Goal: Information Seeking & Learning: Learn about a topic

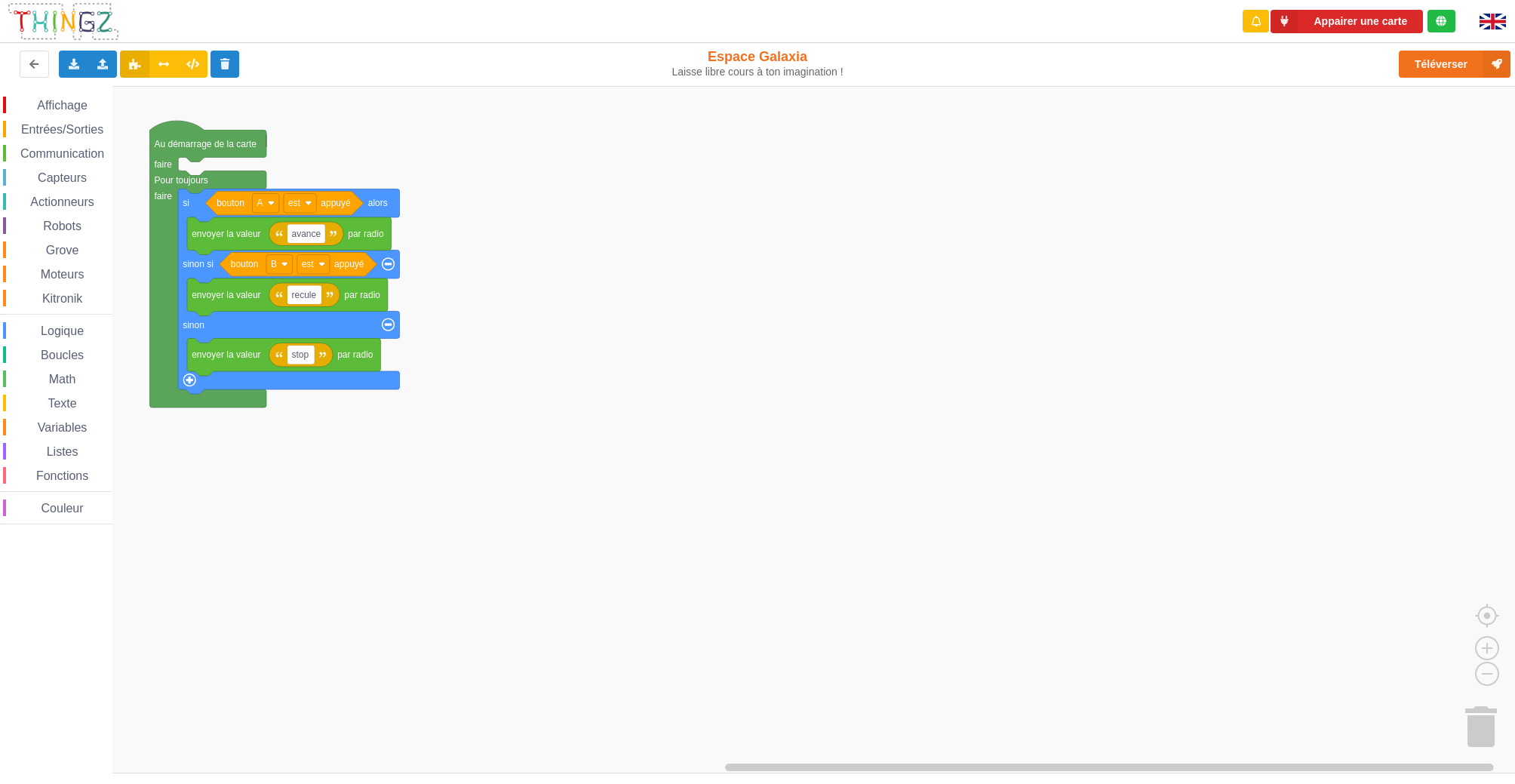
click at [69, 224] on span "Robots" at bounding box center [62, 226] width 43 height 13
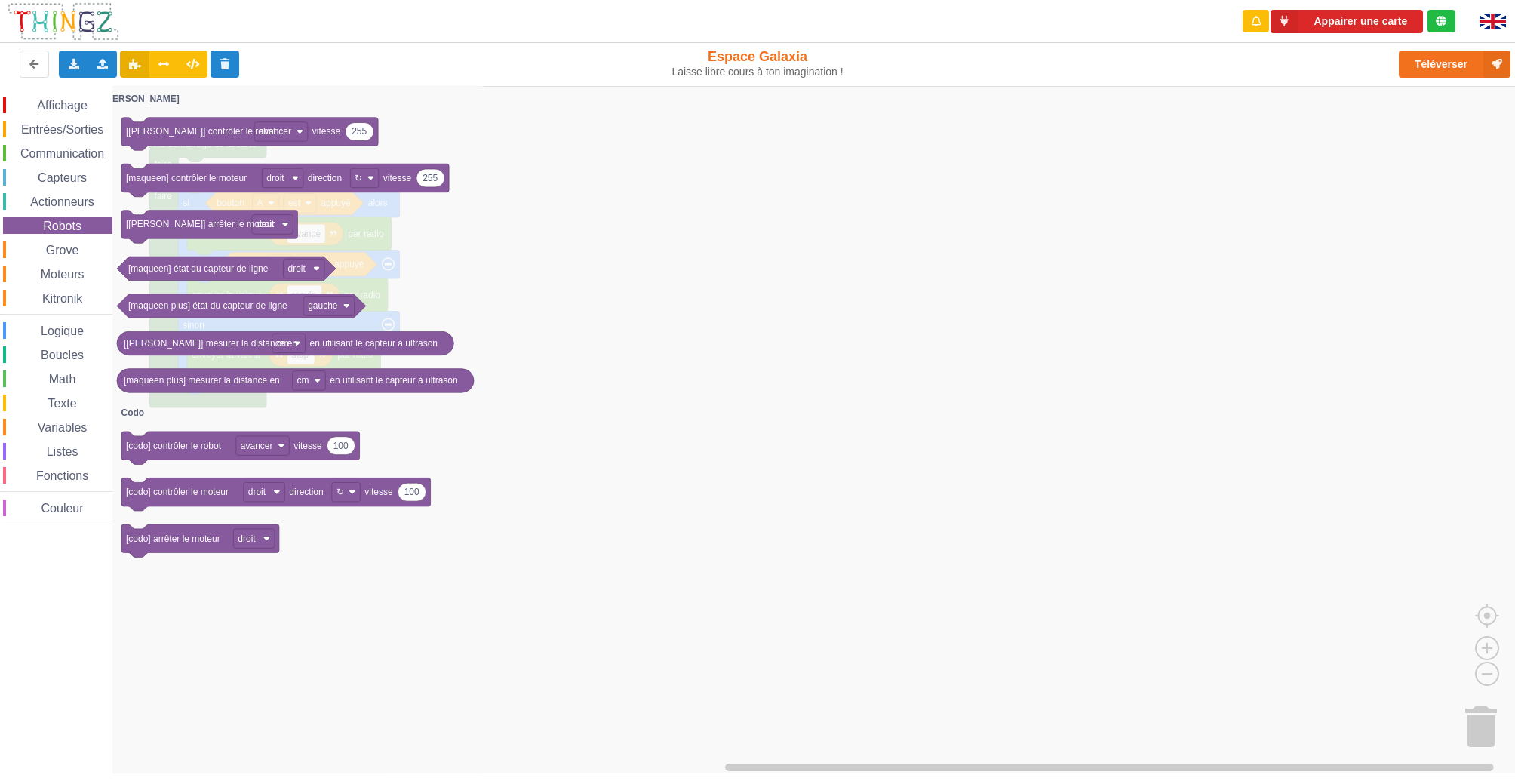
click at [68, 131] on span "Entrées/Sorties" at bounding box center [62, 130] width 87 height 13
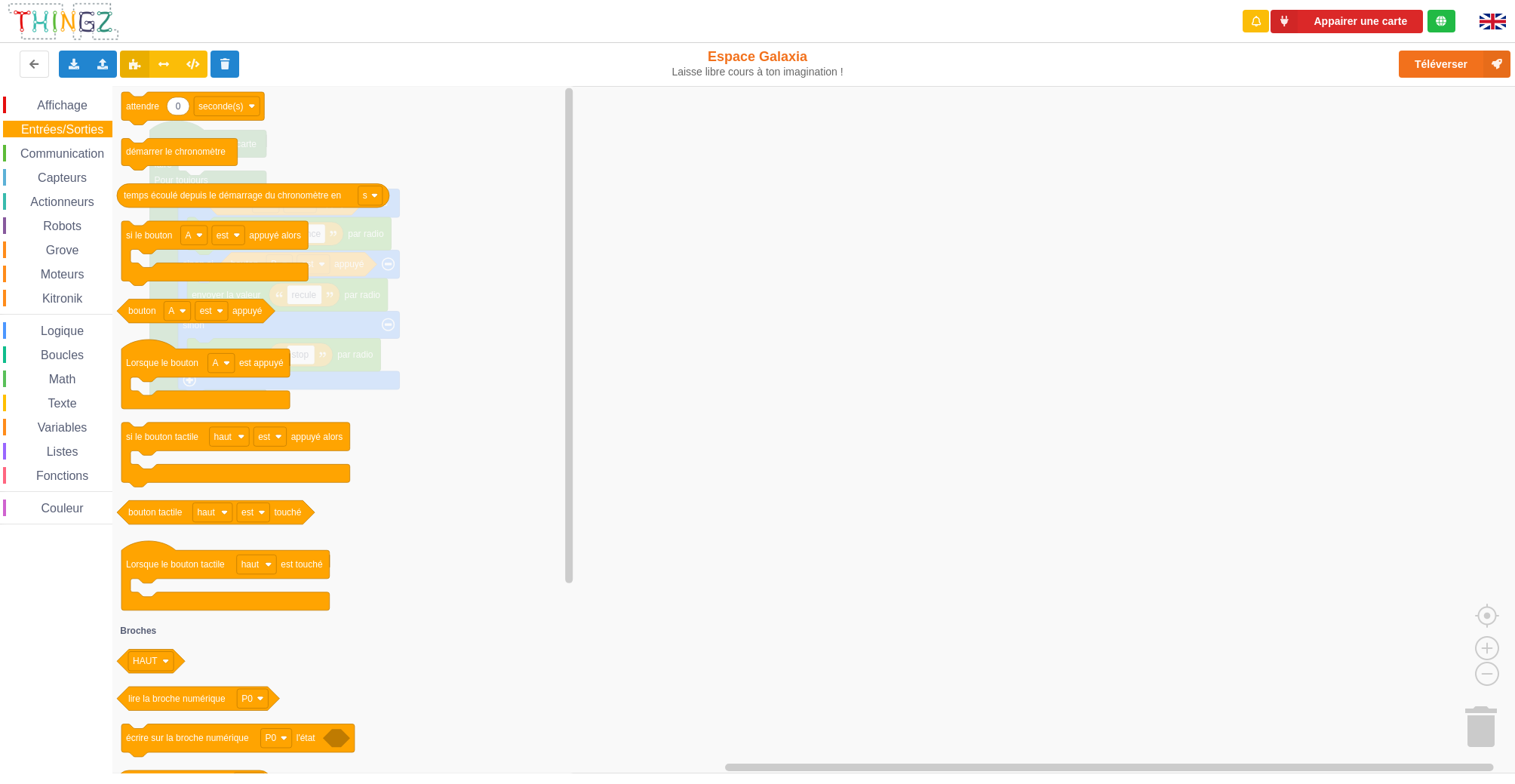
click at [59, 186] on div "Capteurs" at bounding box center [57, 177] width 109 height 17
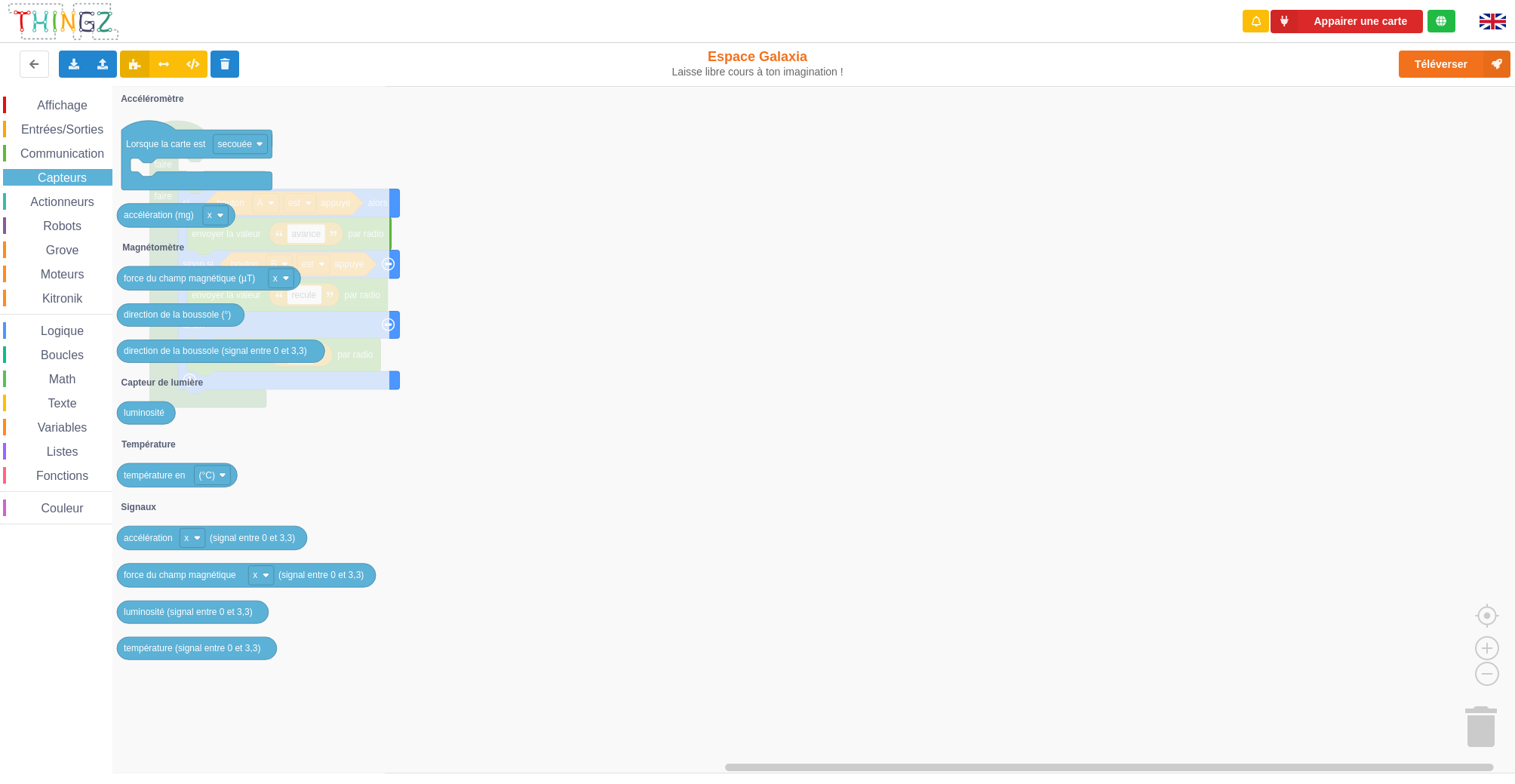
click at [66, 301] on span "Kitronik" at bounding box center [62, 298] width 45 height 13
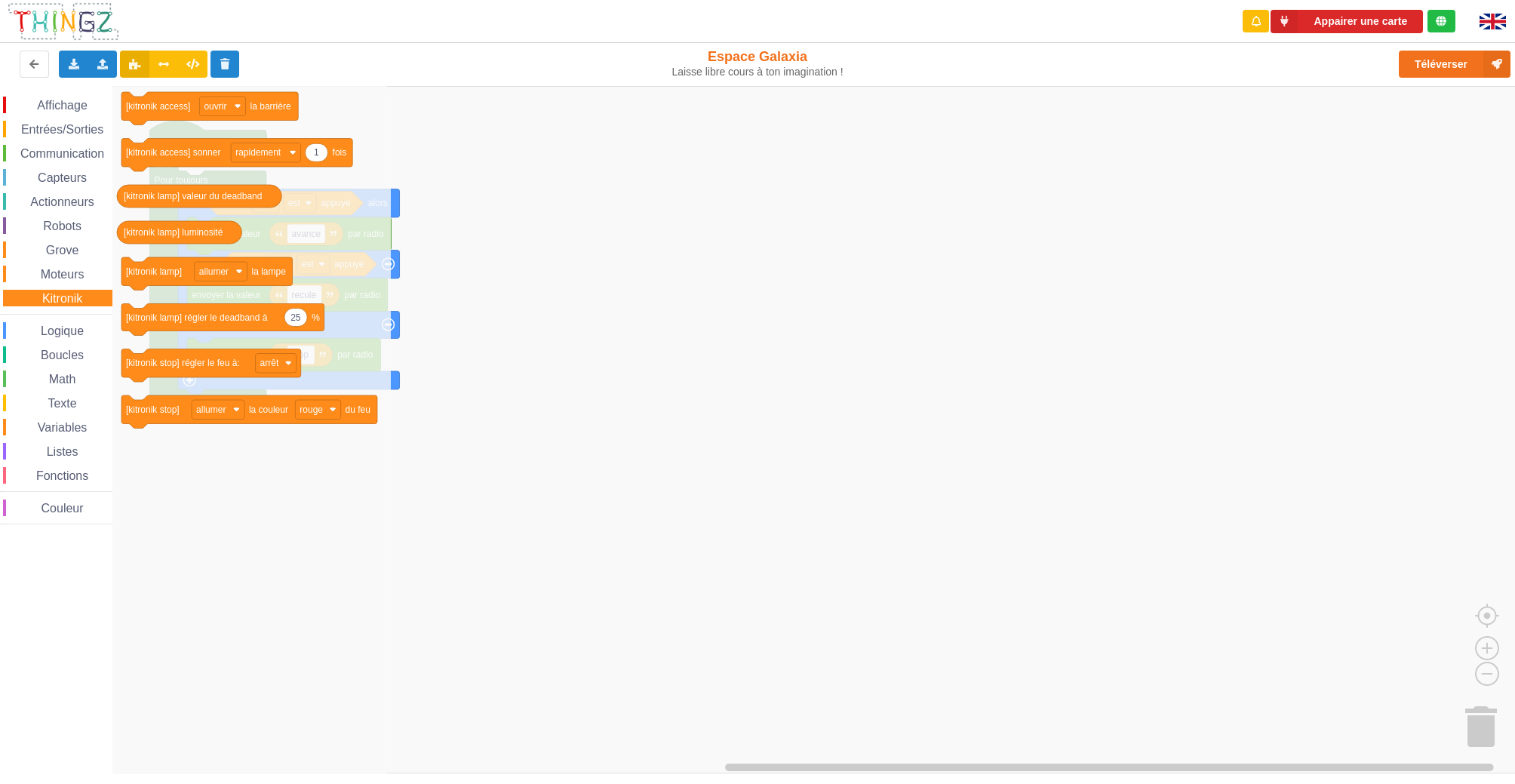
click at [62, 148] on span "Communication" at bounding box center [62, 154] width 89 height 13
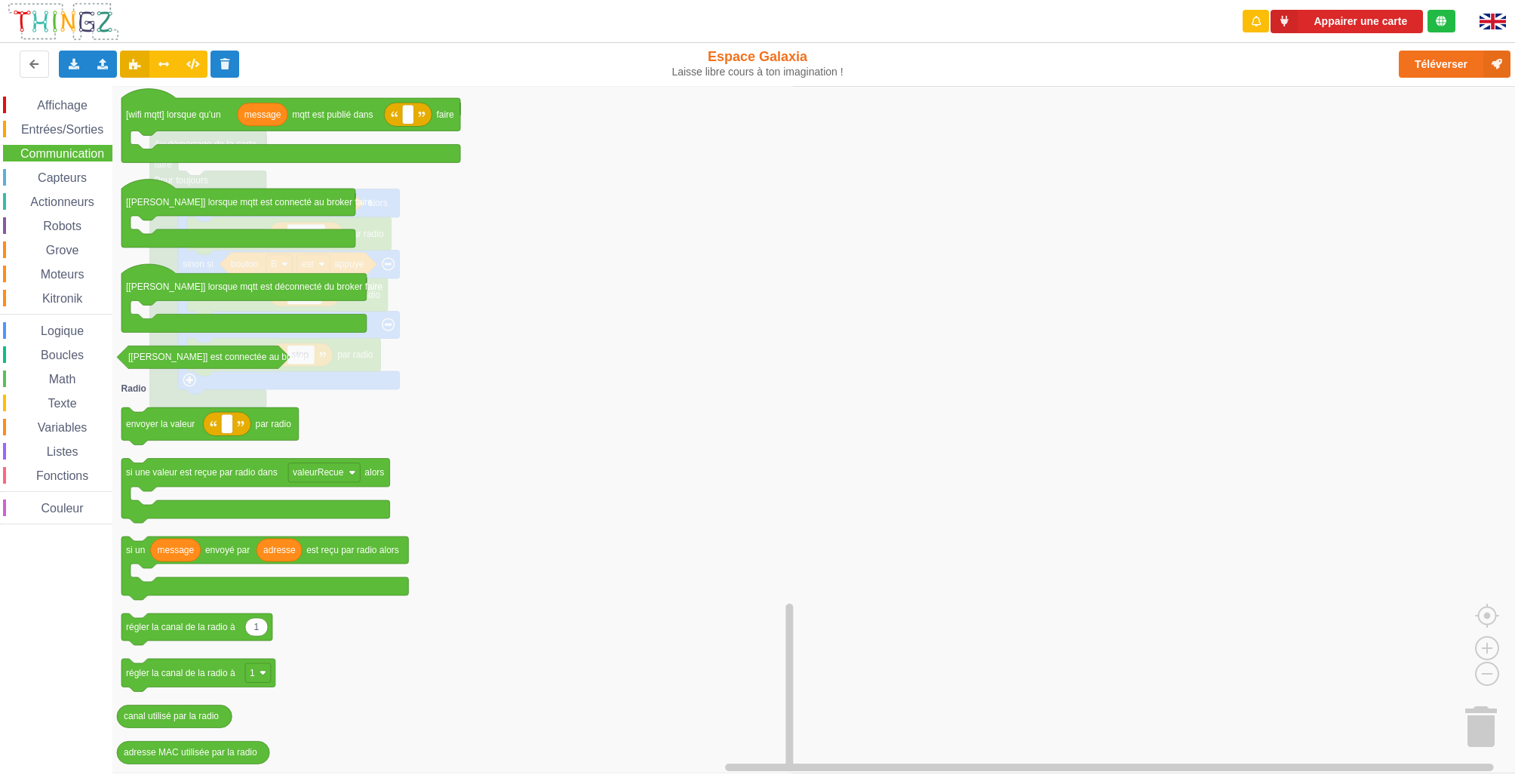
click at [61, 169] on div "Capteurs" at bounding box center [57, 177] width 109 height 17
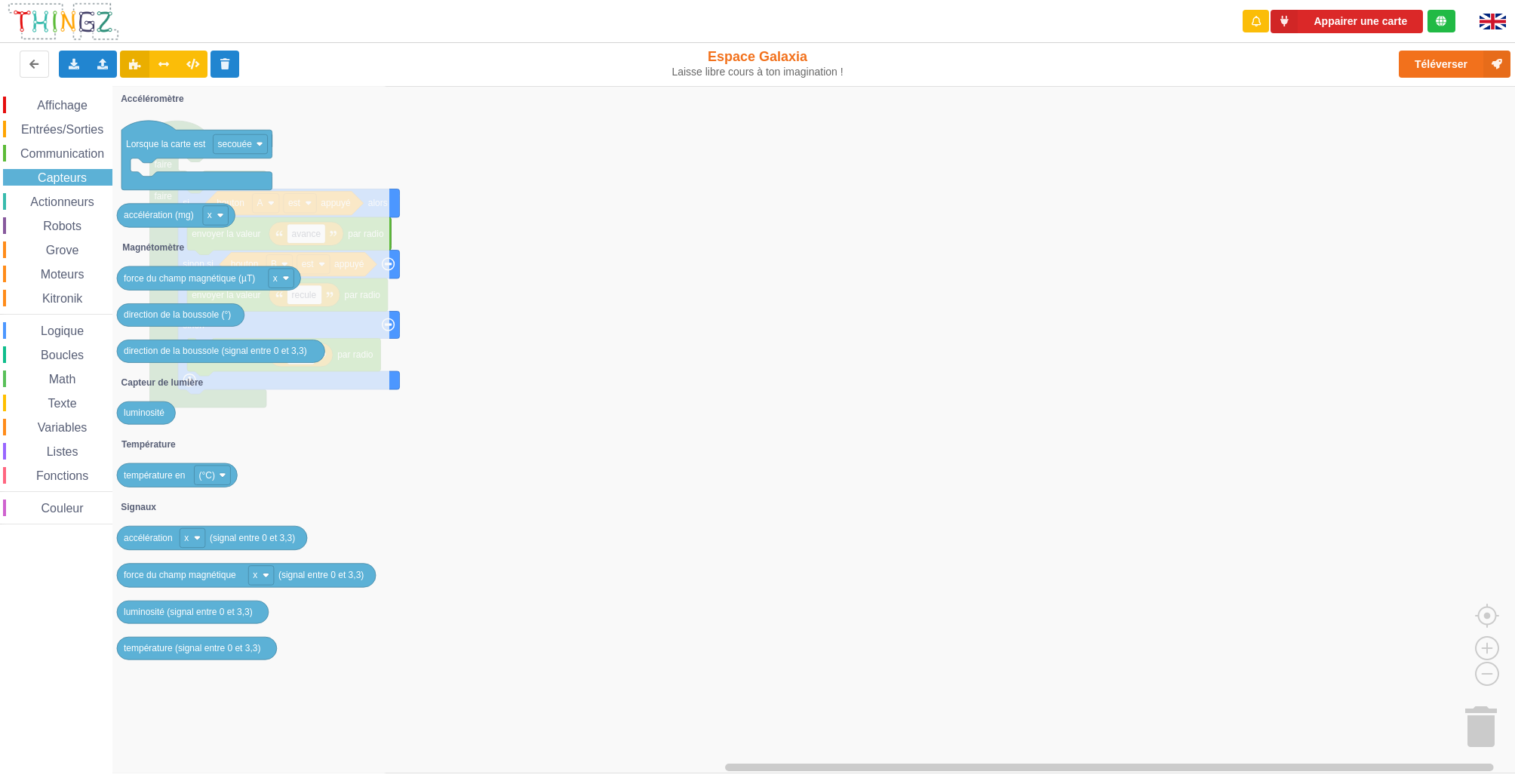
click at [57, 210] on div "Actionneurs" at bounding box center [57, 201] width 109 height 17
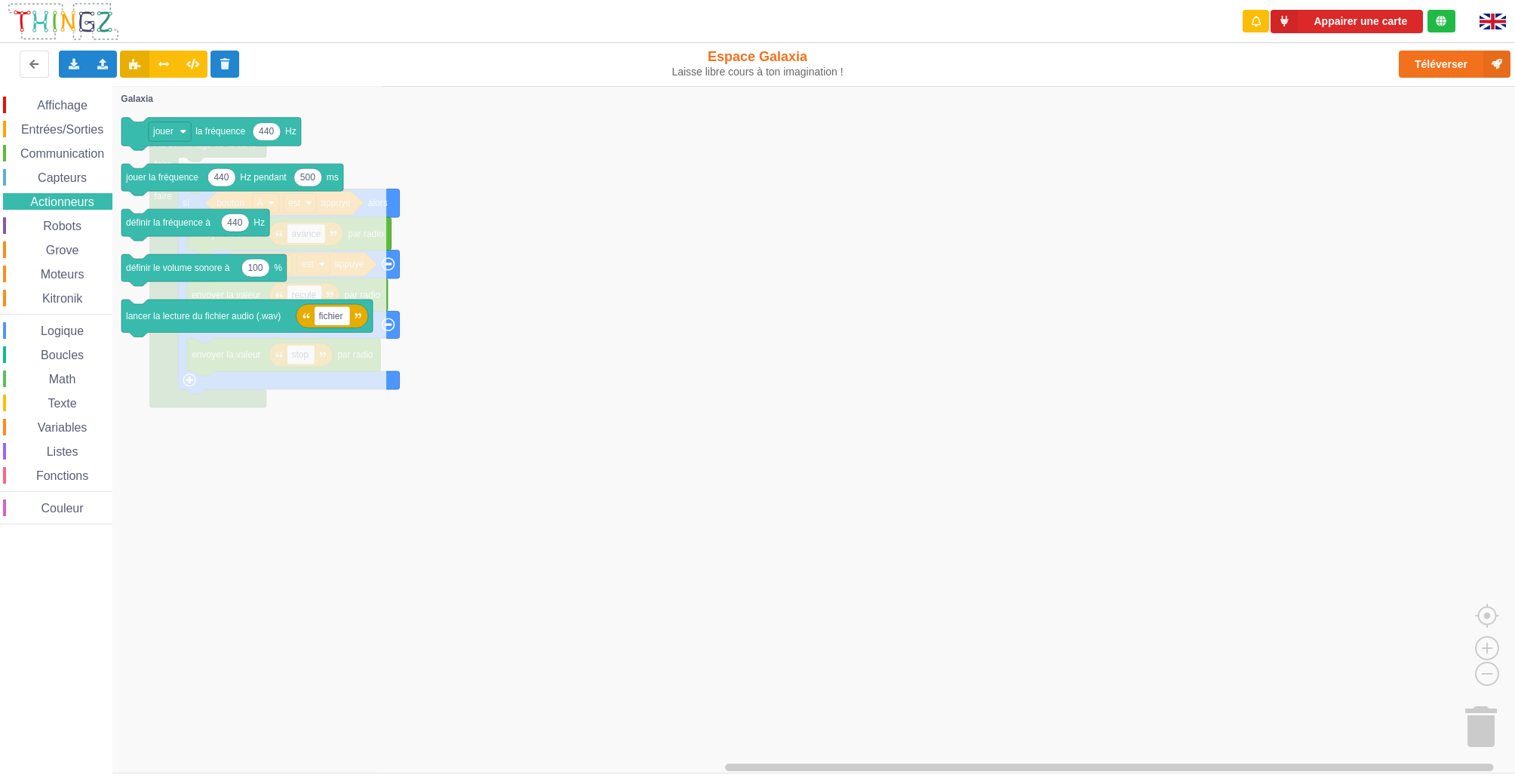
click at [60, 230] on span "Robots" at bounding box center [62, 226] width 43 height 13
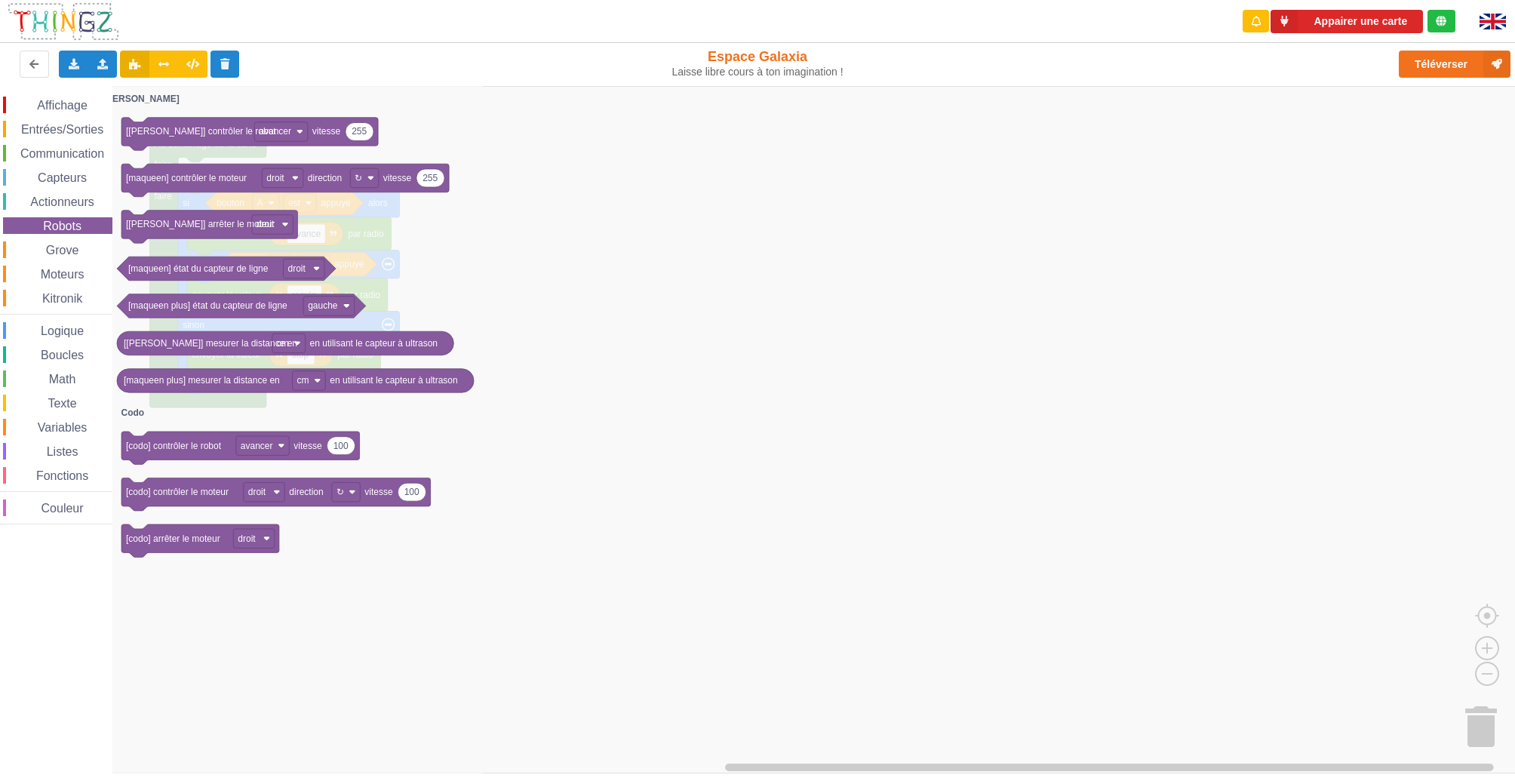
click at [64, 200] on span "Actionneurs" at bounding box center [62, 202] width 69 height 13
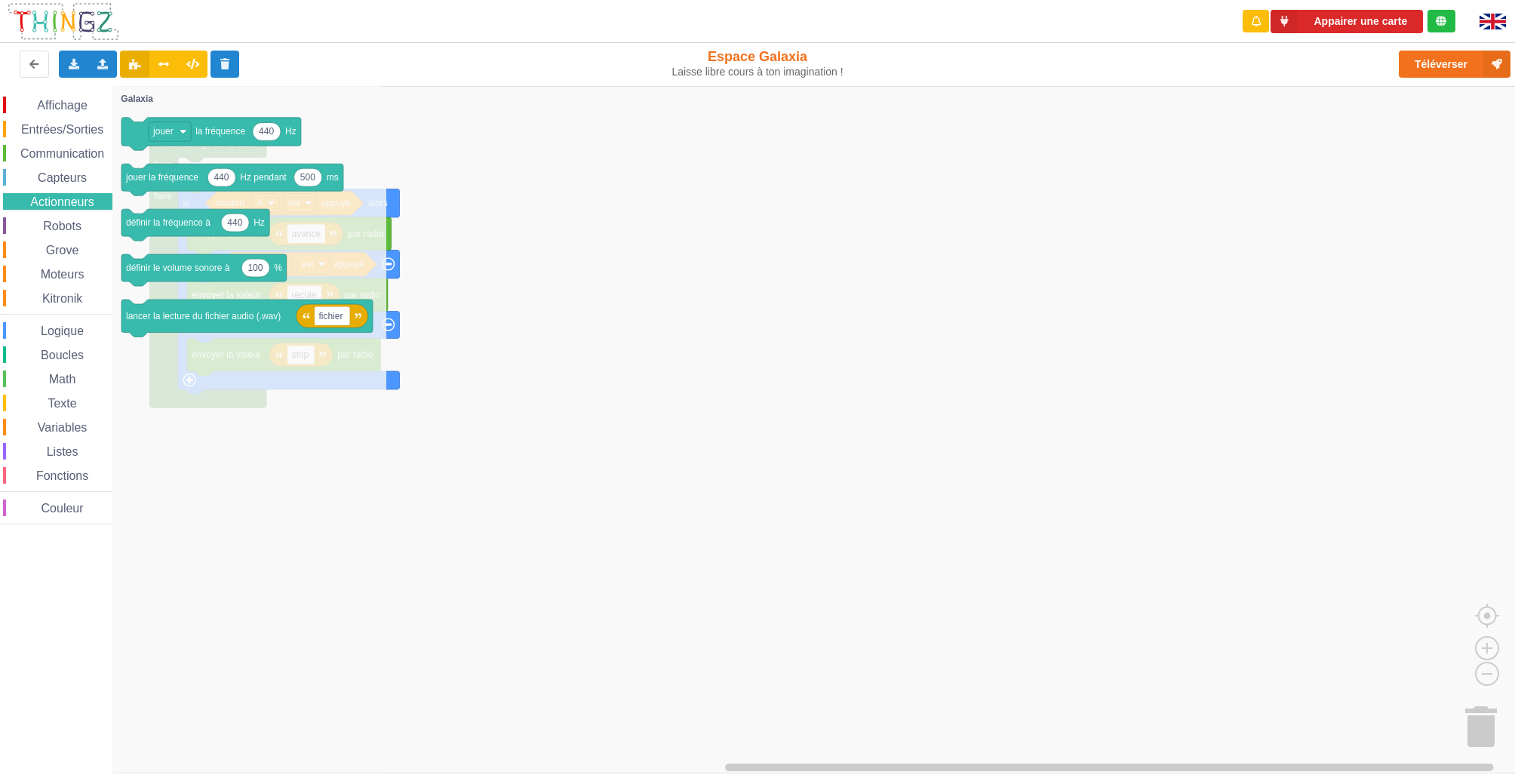
click at [64, 128] on span "Entrées/Sorties" at bounding box center [62, 130] width 87 height 13
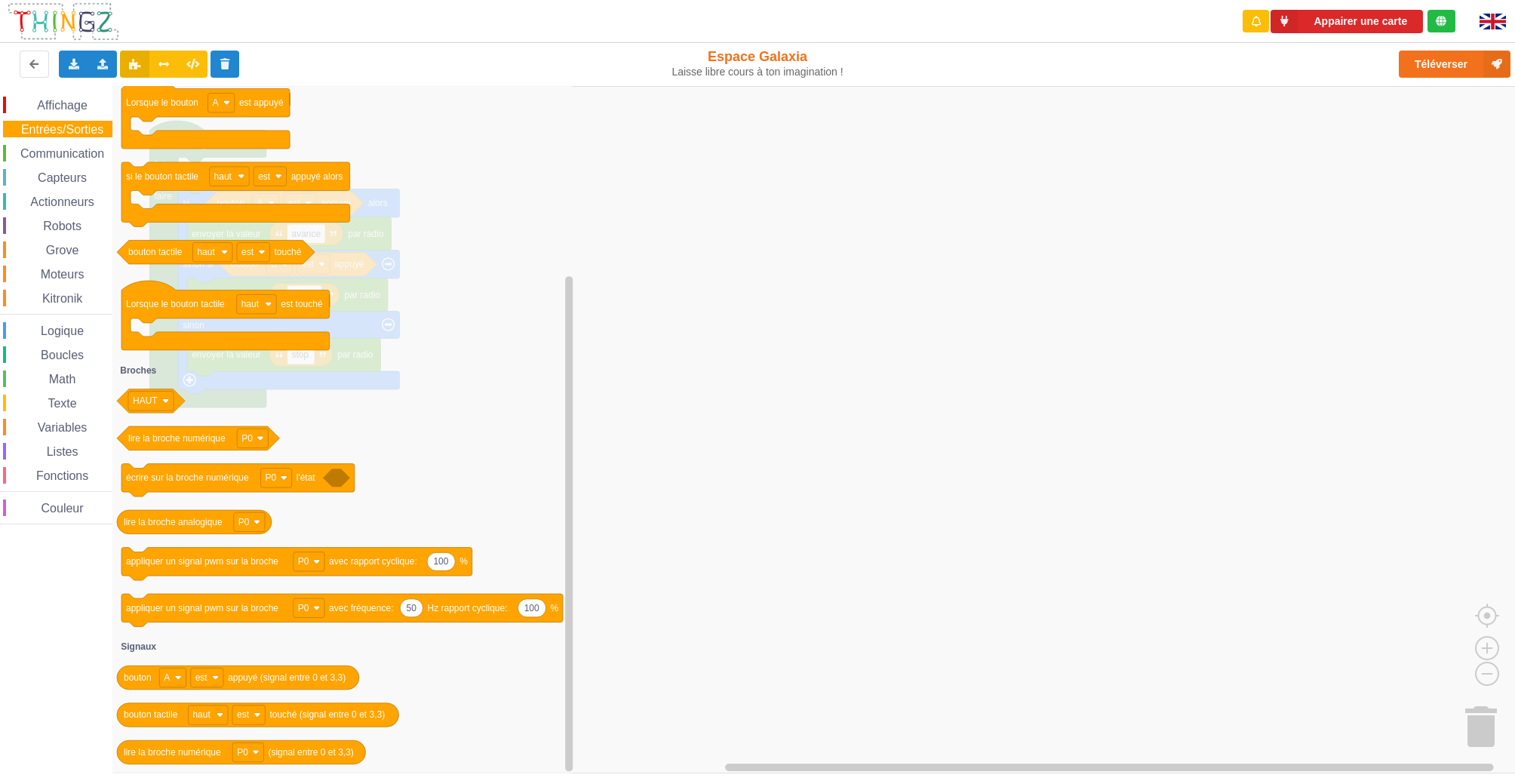
click at [73, 330] on span "Logique" at bounding box center [62, 331] width 48 height 13
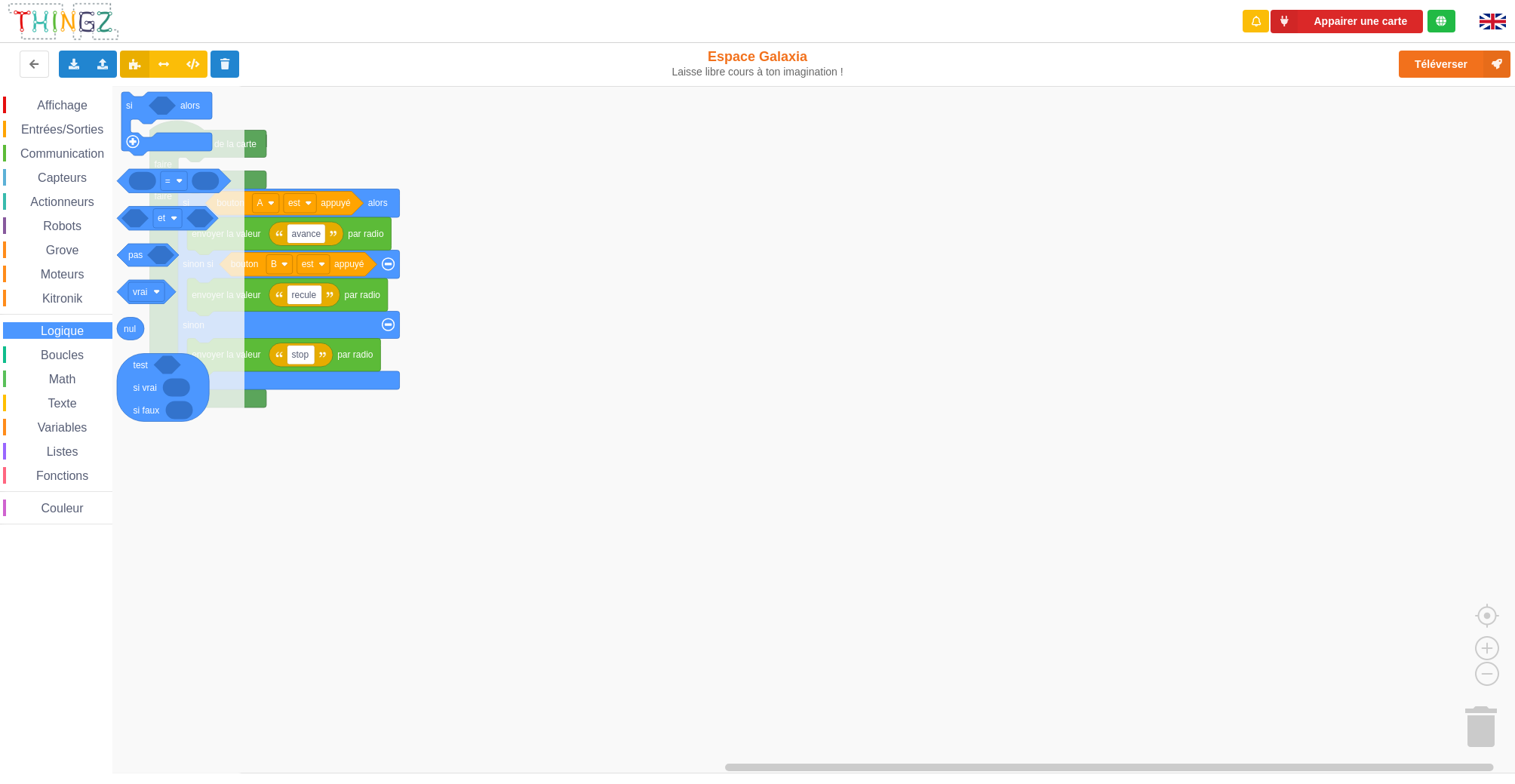
click at [55, 450] on span "Listes" at bounding box center [62, 451] width 36 height 13
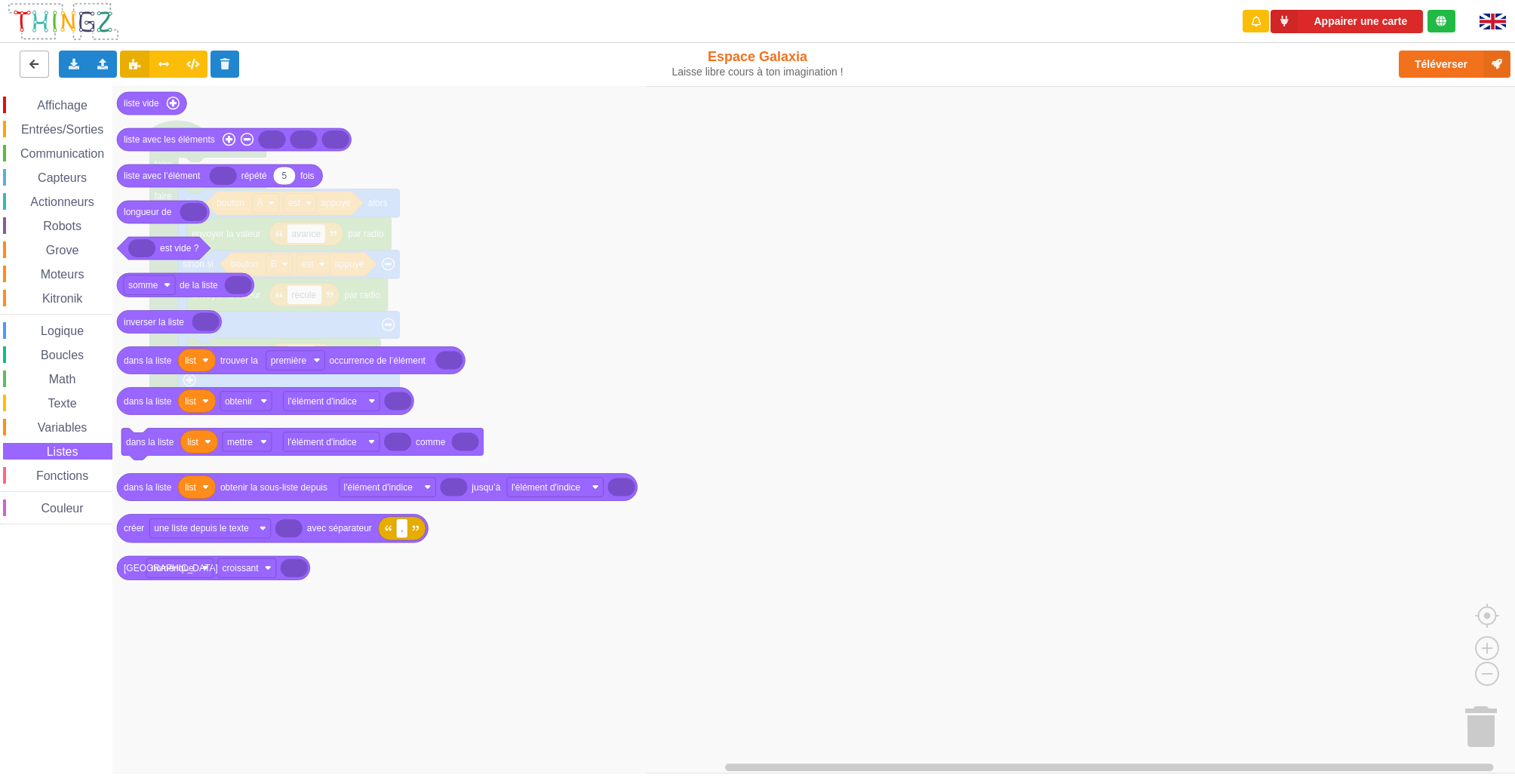
click at [36, 59] on icon at bounding box center [34, 63] width 13 height 9
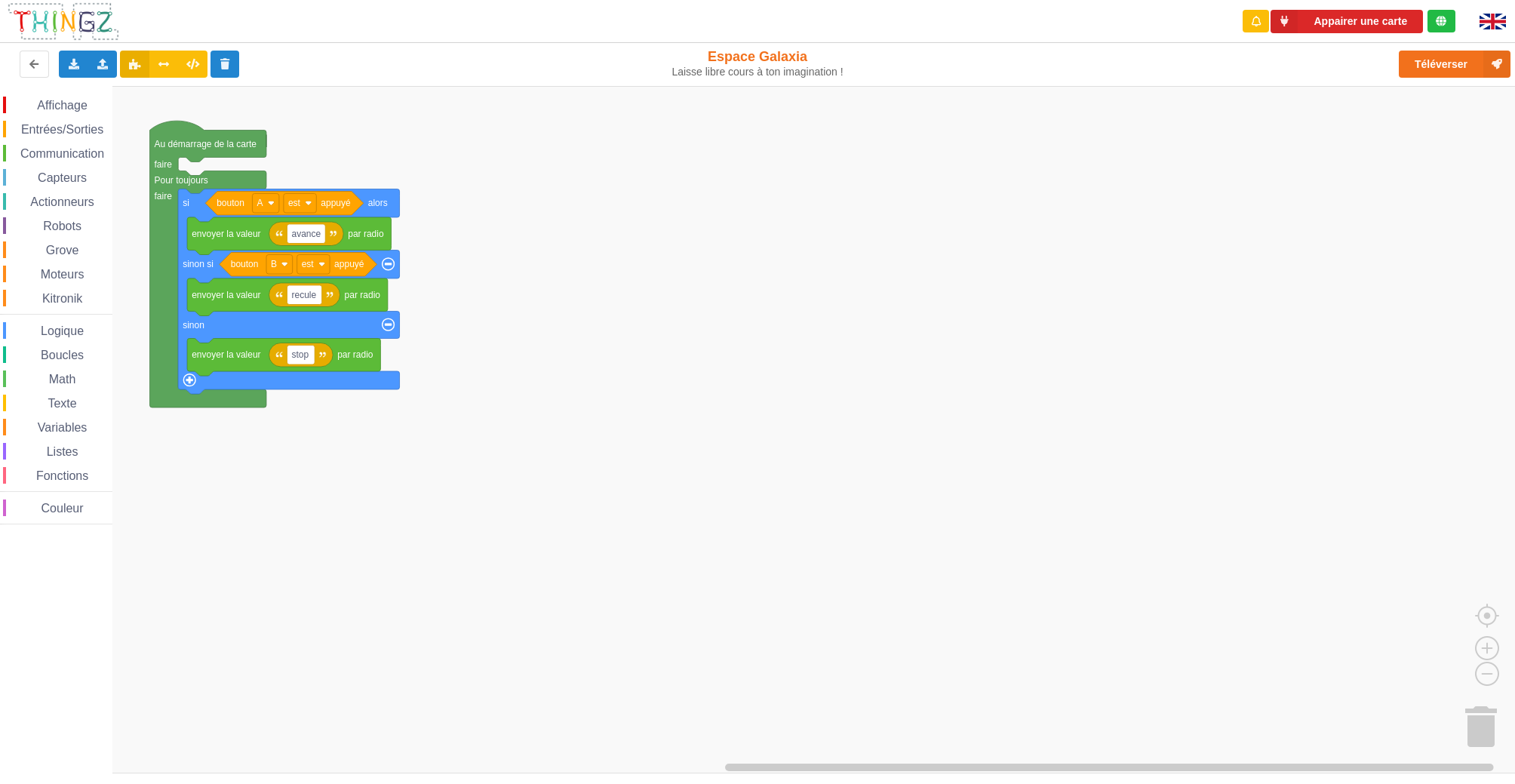
click at [785, 62] on div "Espace Galaxia Laisse libre cours à ton imagination !" at bounding box center [757, 63] width 266 height 30
click at [62, 147] on span "Communication" at bounding box center [62, 154] width 89 height 13
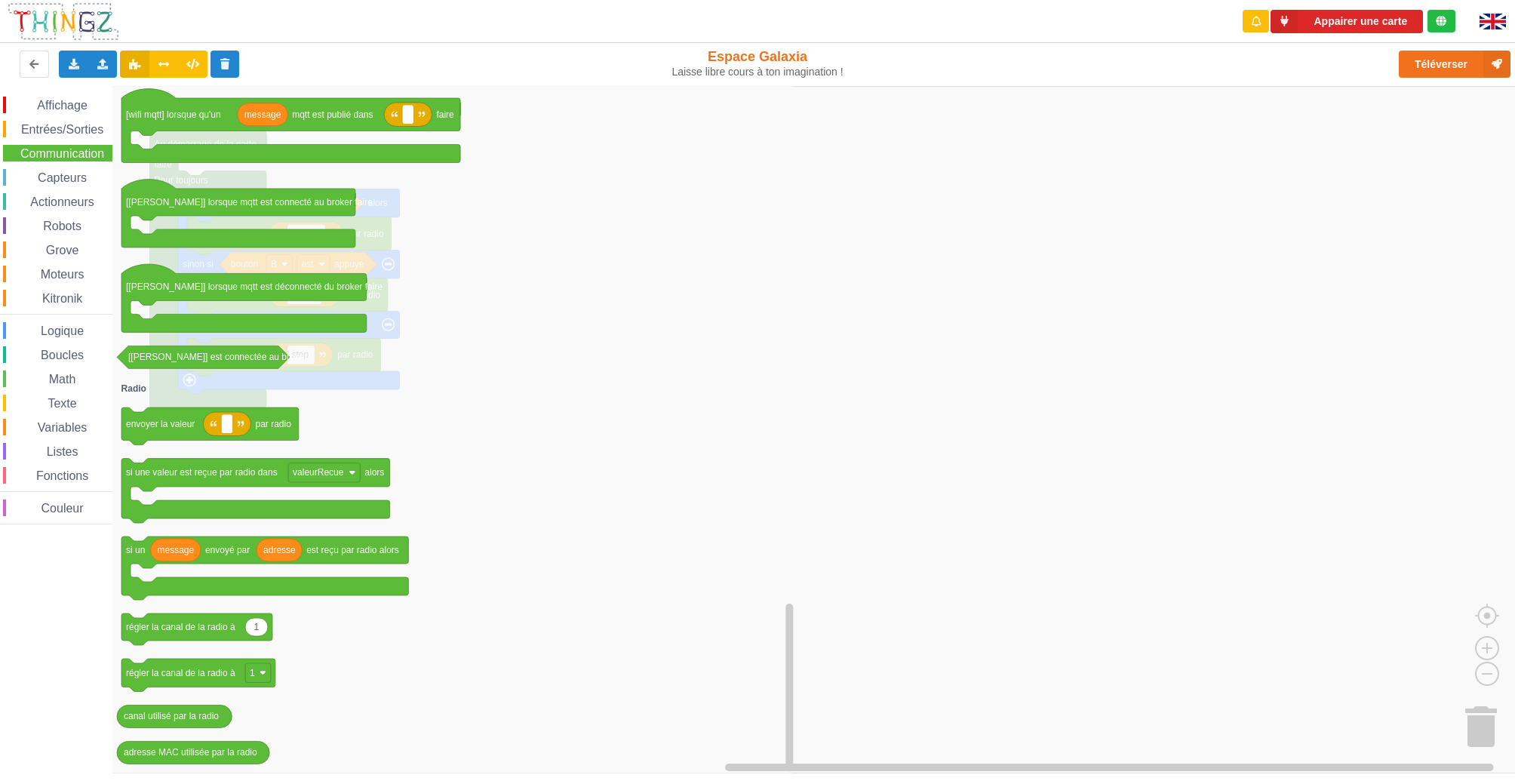
click at [69, 185] on div "Capteurs" at bounding box center [57, 177] width 109 height 17
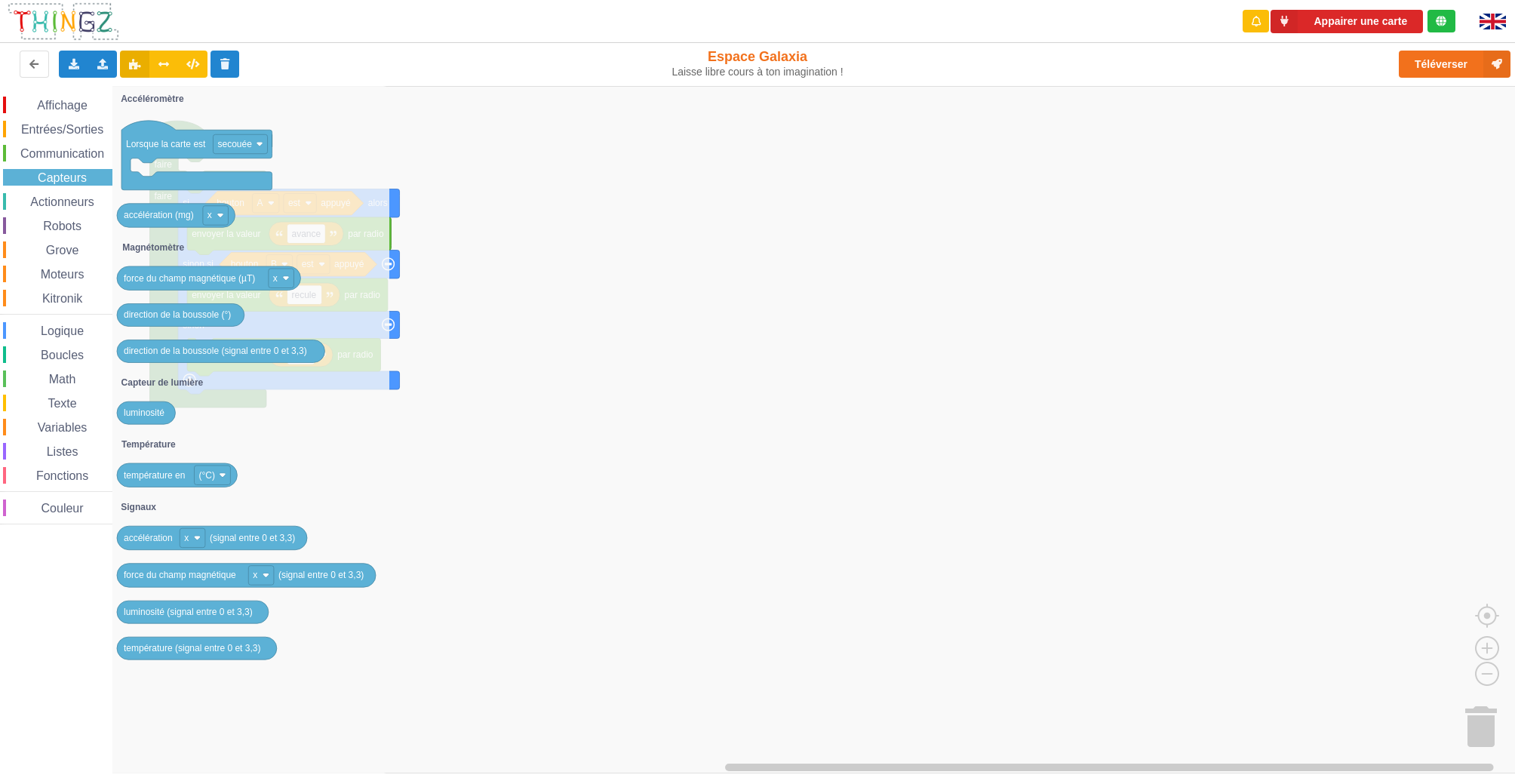
click at [43, 204] on span "Actionneurs" at bounding box center [62, 202] width 69 height 13
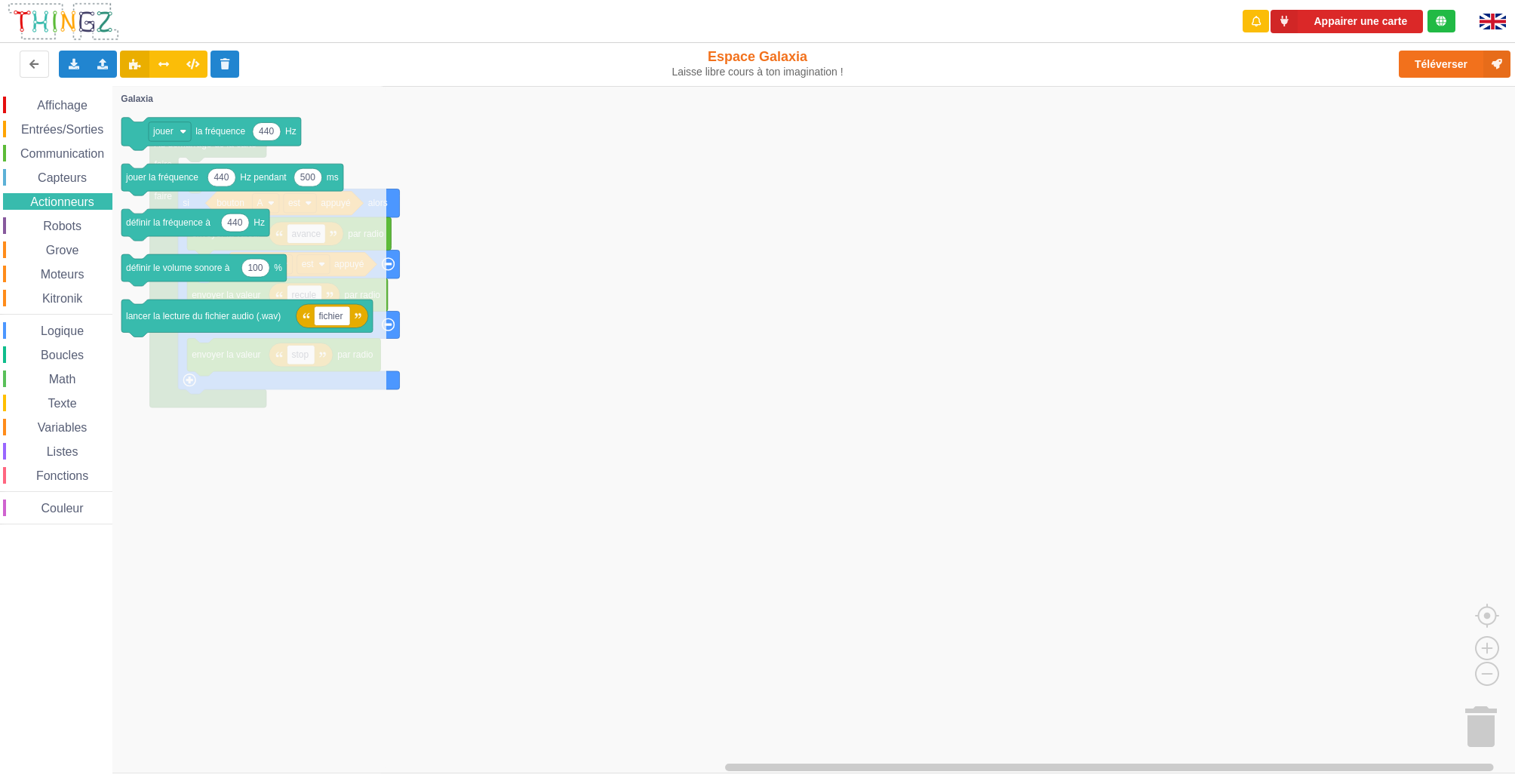
click at [47, 227] on span "Robots" at bounding box center [62, 226] width 43 height 13
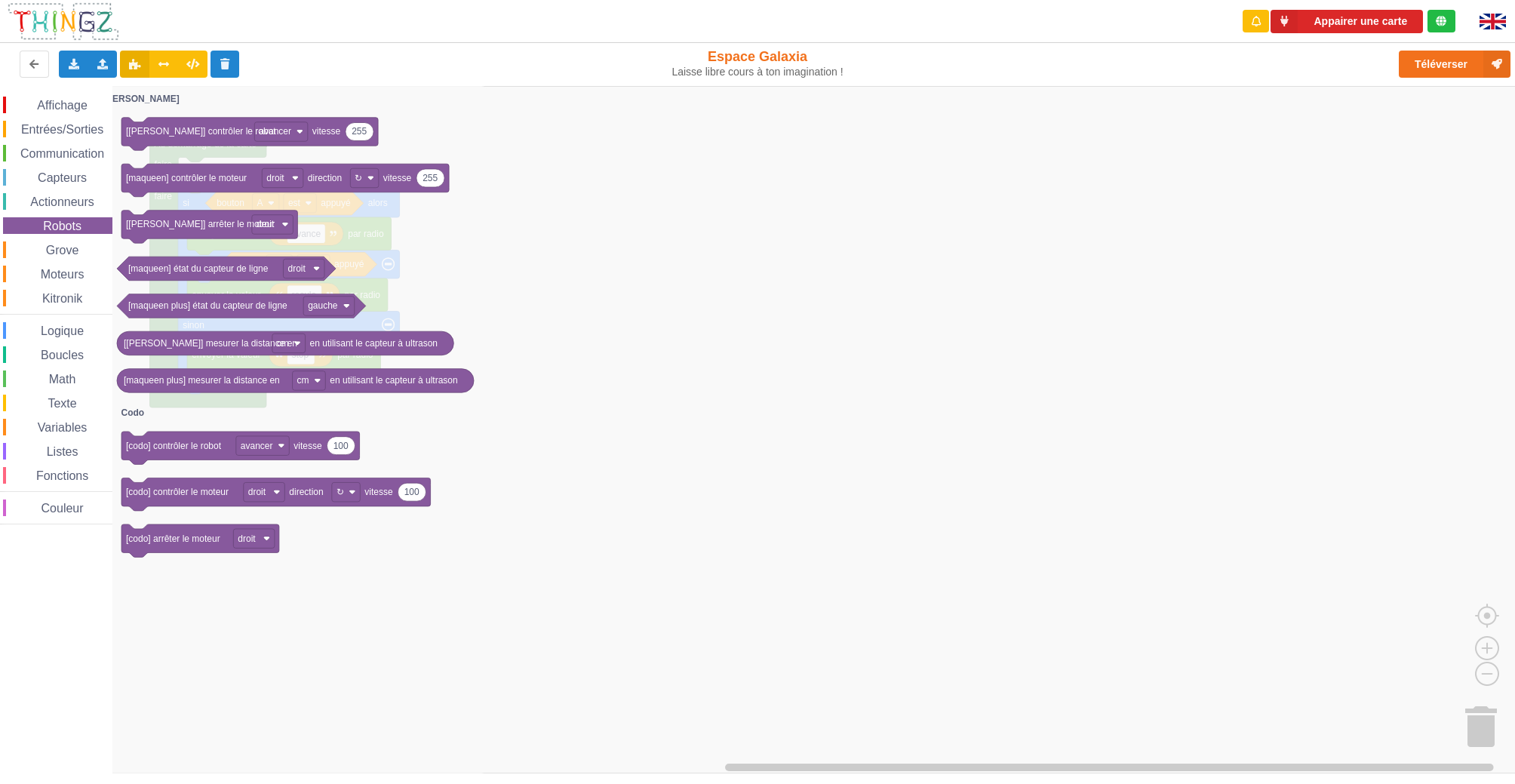
click at [59, 256] on div "Grove" at bounding box center [57, 250] width 109 height 17
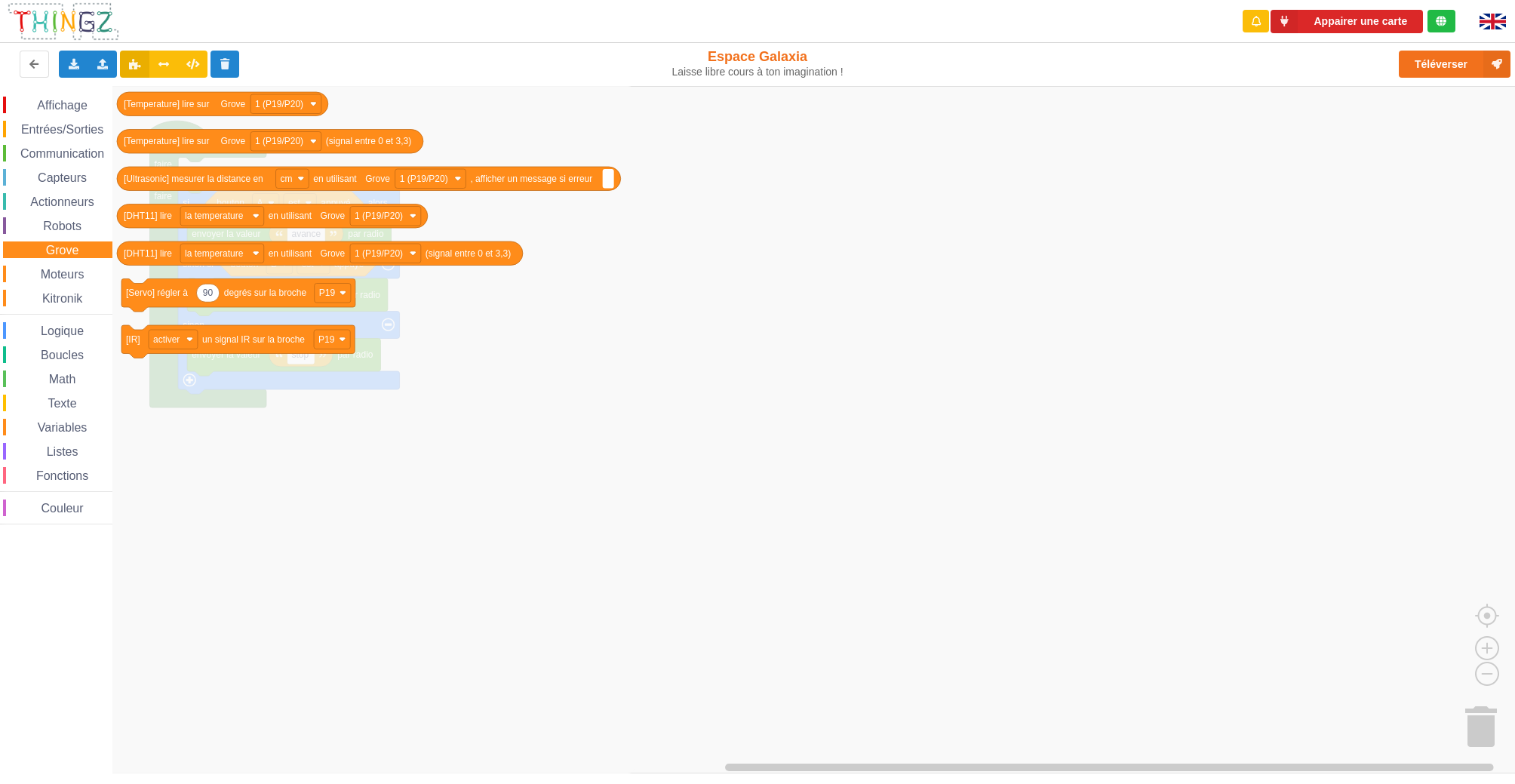
click at [59, 275] on span "Moteurs" at bounding box center [62, 274] width 48 height 13
